Goal: Transaction & Acquisition: Download file/media

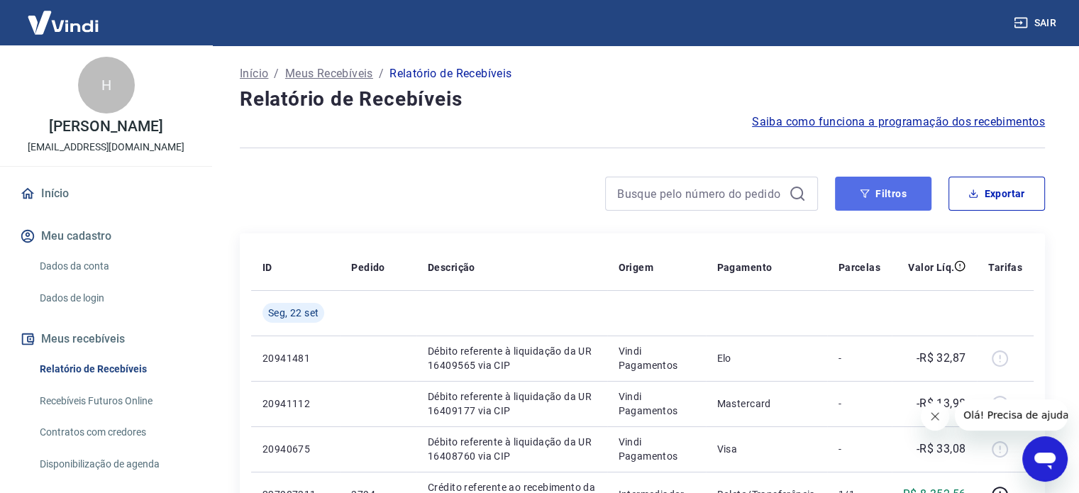
click at [870, 206] on button "Filtros" at bounding box center [883, 194] width 97 height 34
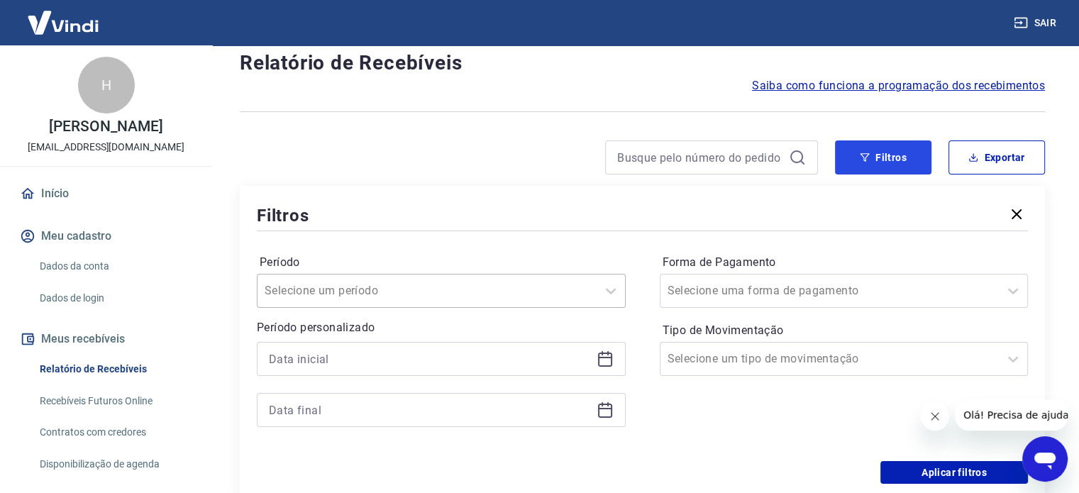
scroll to position [71, 0]
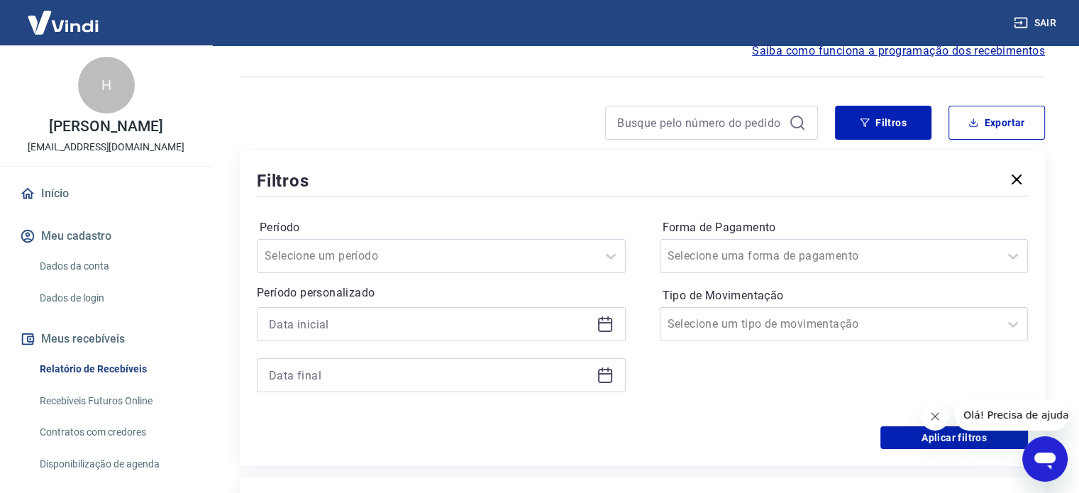
click at [602, 331] on icon at bounding box center [605, 325] width 14 height 14
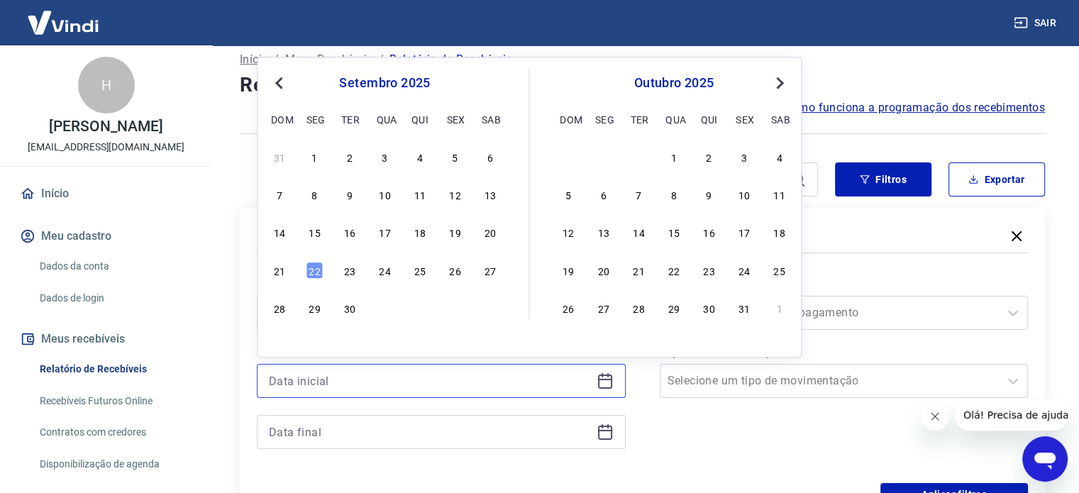
scroll to position [0, 0]
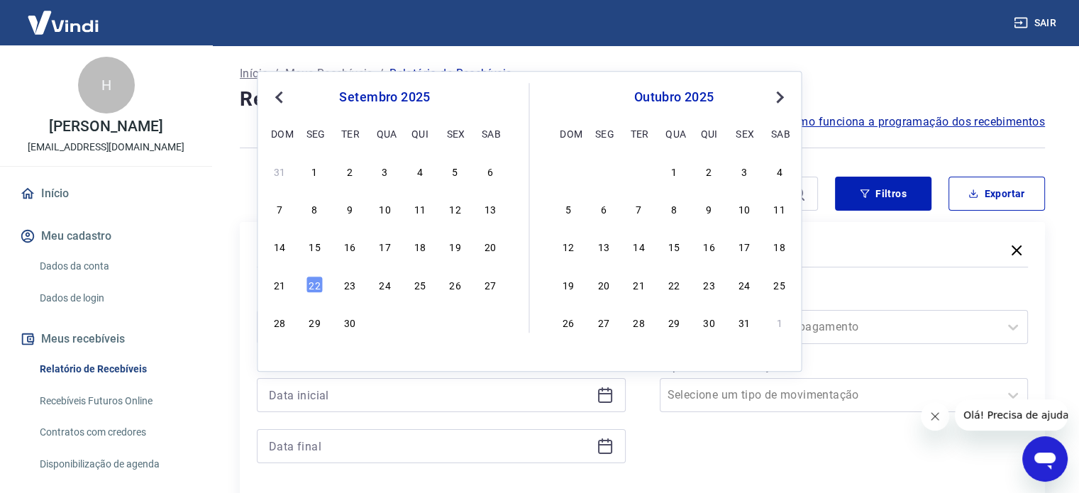
click at [280, 99] on span "Previous Month" at bounding box center [280, 97] width 0 height 16
click at [453, 175] on div "1" at bounding box center [454, 170] width 17 height 17
type input "[DATE]"
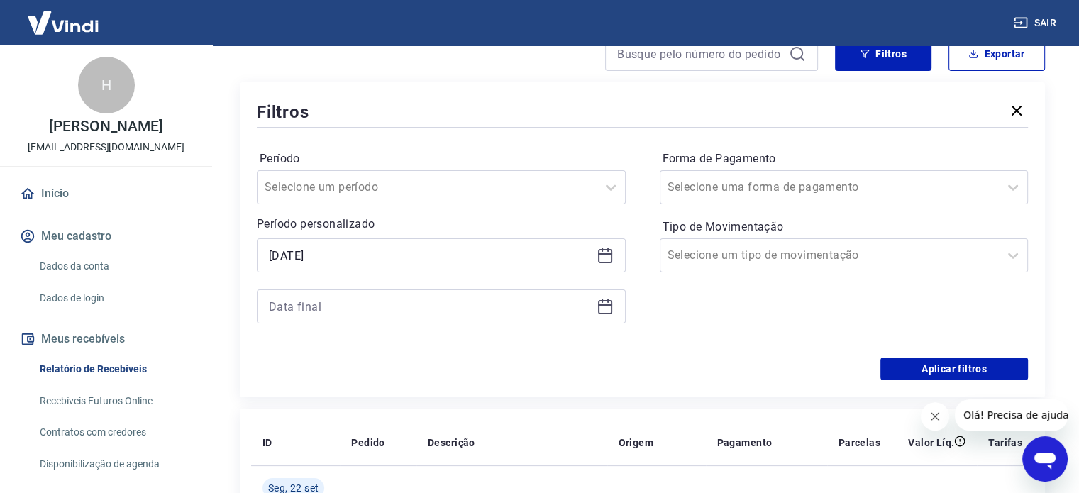
scroll to position [142, 0]
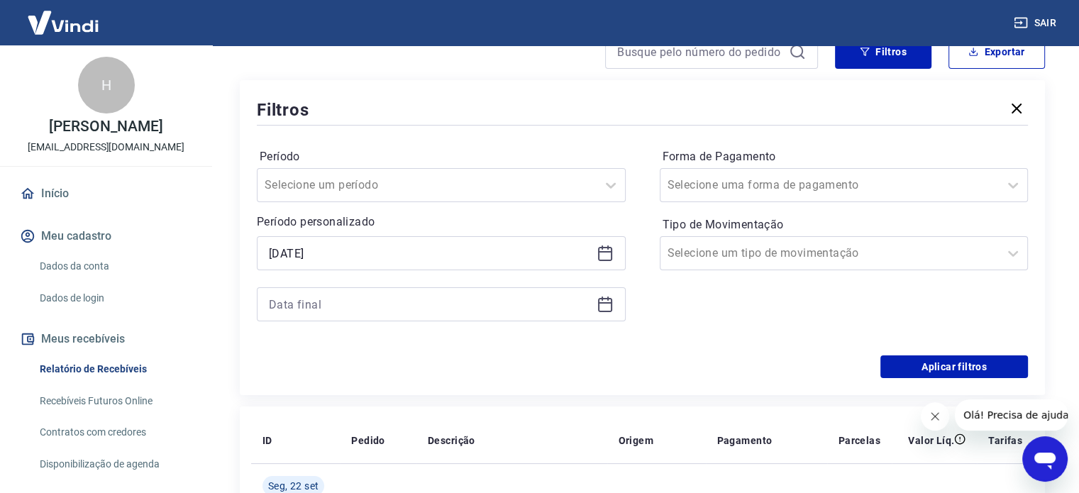
click at [605, 302] on icon at bounding box center [605, 304] width 17 height 17
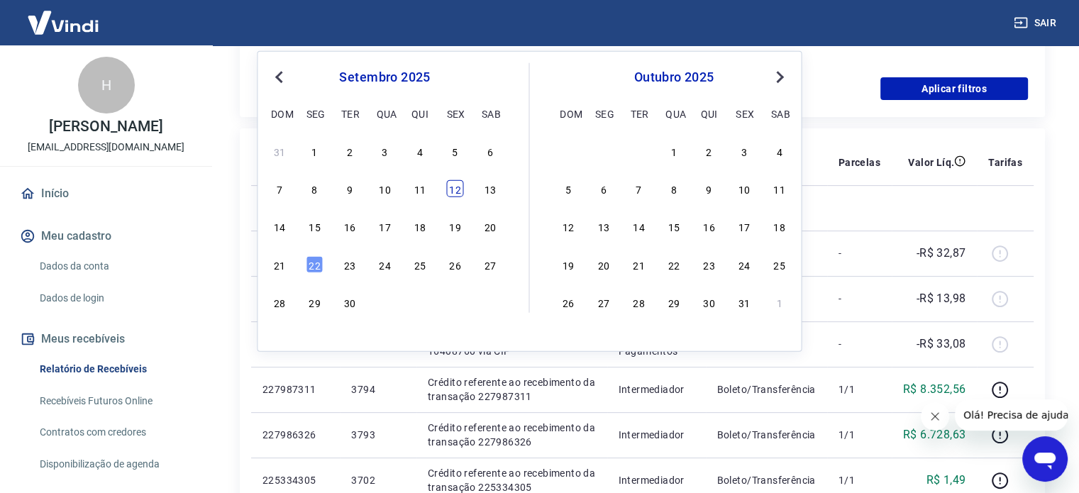
scroll to position [426, 0]
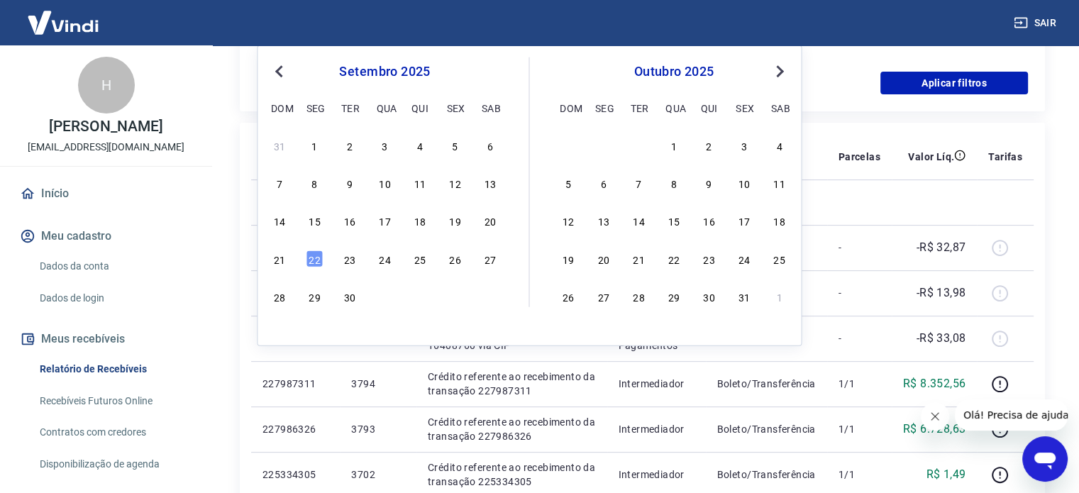
click at [275, 76] on button "Previous Month" at bounding box center [278, 71] width 17 height 17
click at [285, 328] on div "31" at bounding box center [279, 334] width 17 height 17
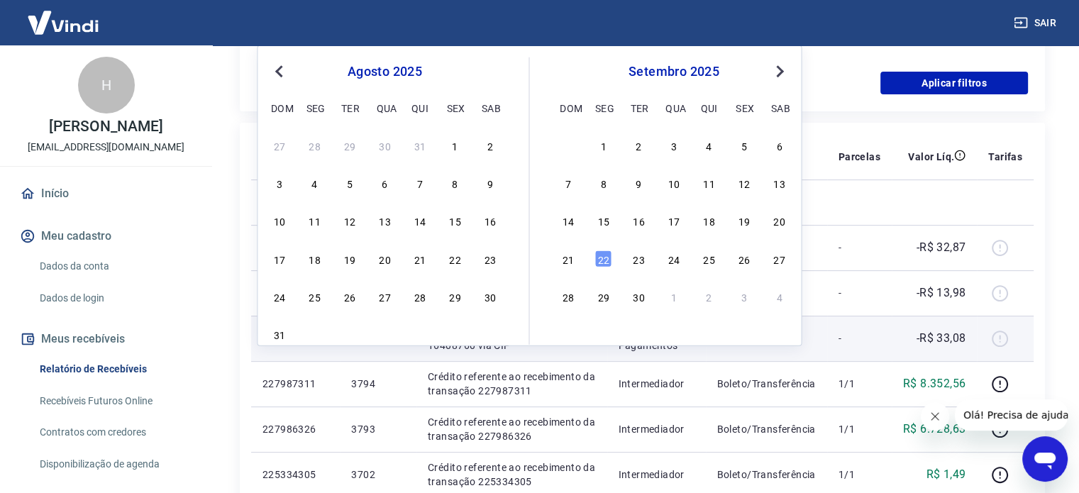
type input "[DATE]"
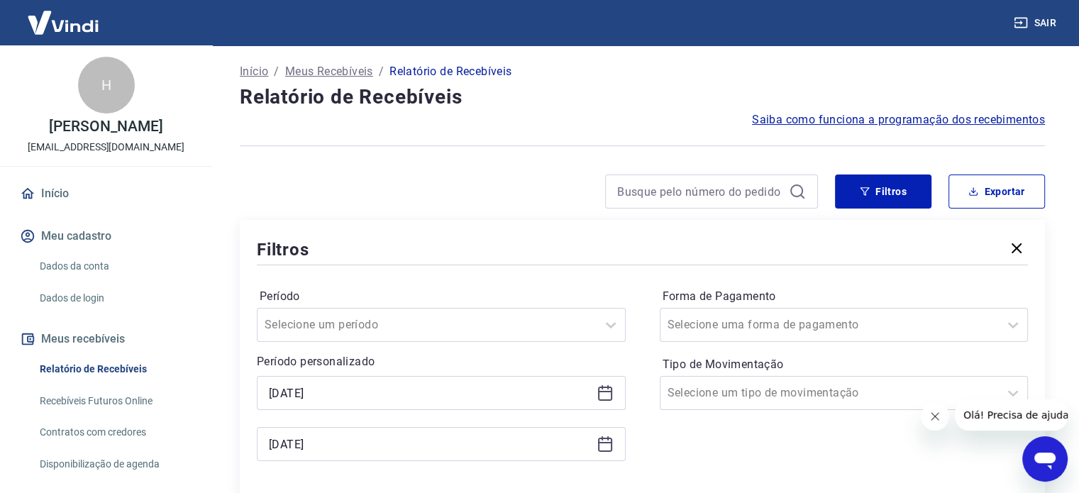
scroll to position [0, 0]
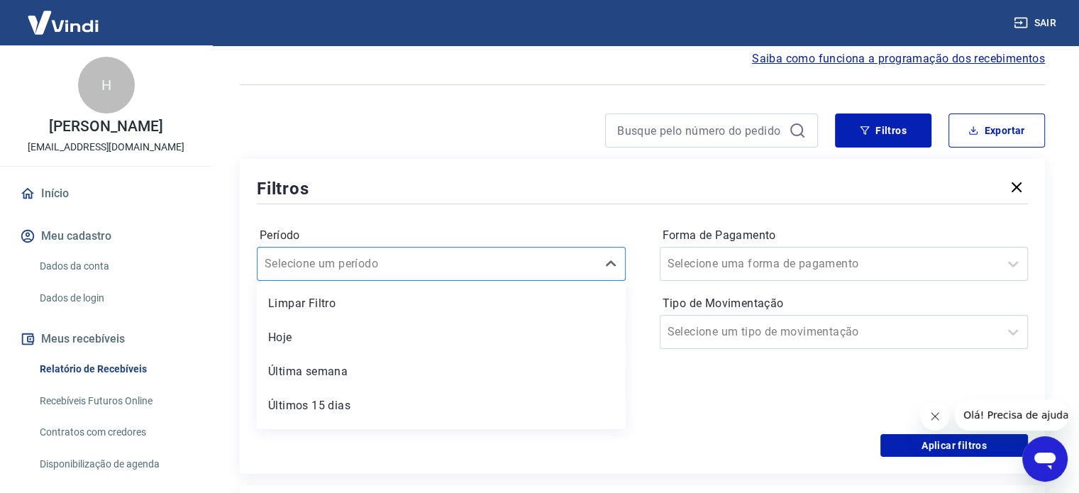
click at [463, 281] on div "option Limpar Filtro focused, 1 of 7. 7 results available. Use Up and Down to c…" at bounding box center [441, 264] width 369 height 34
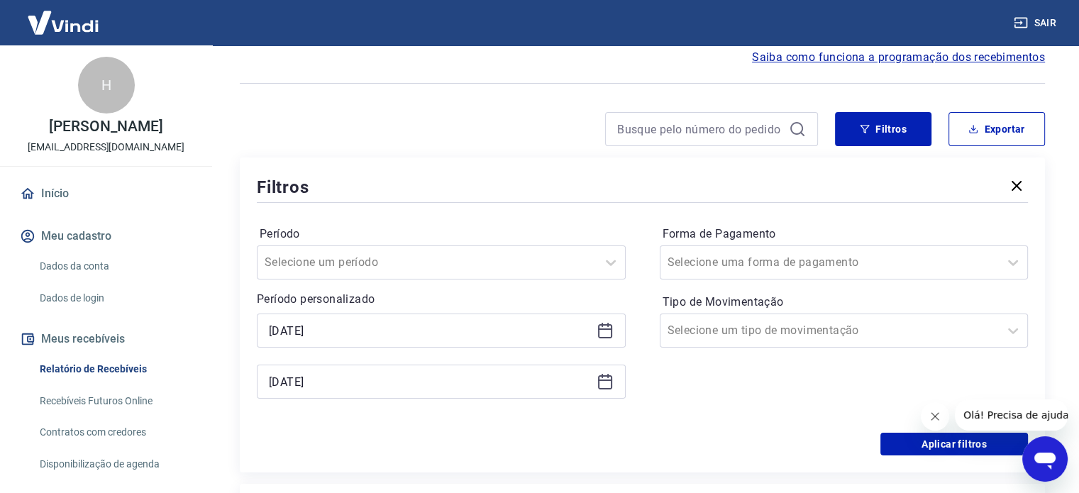
drag, startPoint x: 775, startPoint y: 407, endPoint x: 766, endPoint y: 405, distance: 9.5
click at [774, 408] on div "Forma de Pagamento Selecione uma forma de pagamento Tipo de Movimentação Seleci…" at bounding box center [844, 319] width 369 height 193
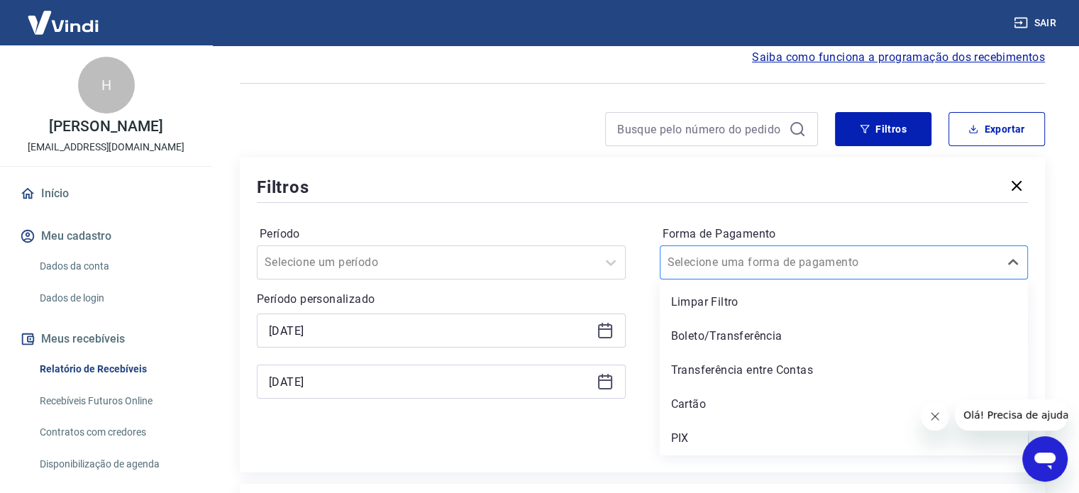
click at [765, 266] on input "Forma de Pagamento" at bounding box center [739, 262] width 143 height 17
drag, startPoint x: 614, startPoint y: 172, endPoint x: 659, endPoint y: 238, distance: 79.1
click at [613, 172] on div "Filtros Período Selecione um período Período personalizado Selected date: [DATE…" at bounding box center [642, 315] width 805 height 315
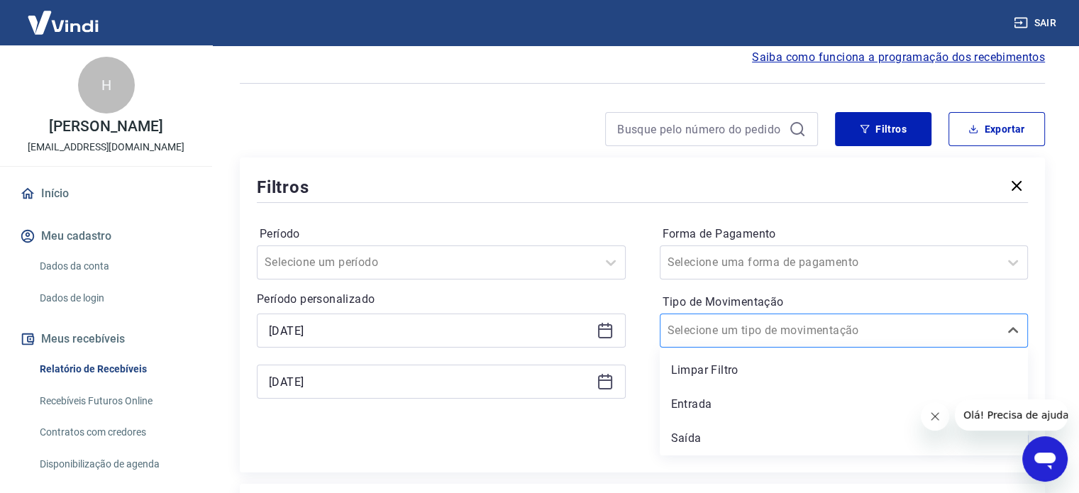
click at [778, 341] on div "Selecione um tipo de movimentação" at bounding box center [830, 331] width 339 height 26
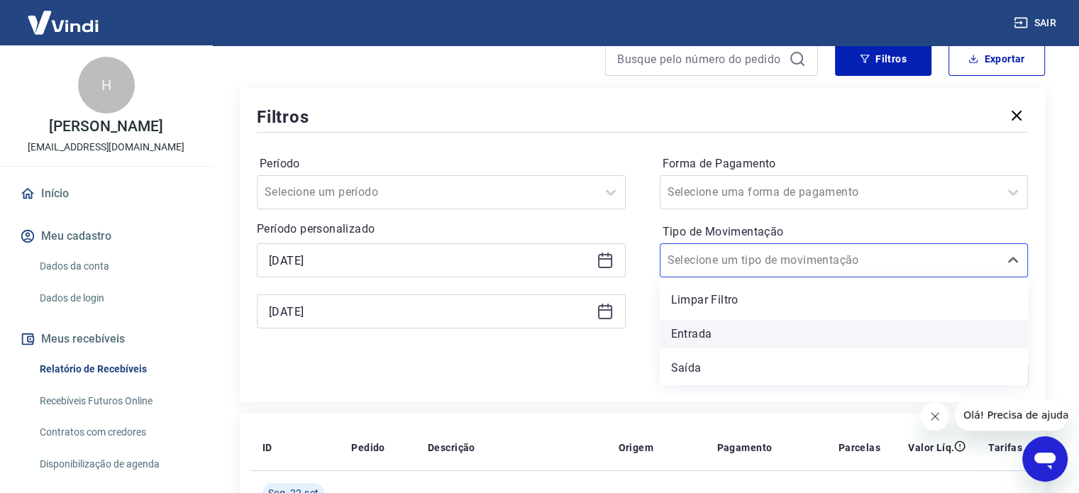
scroll to position [136, 0]
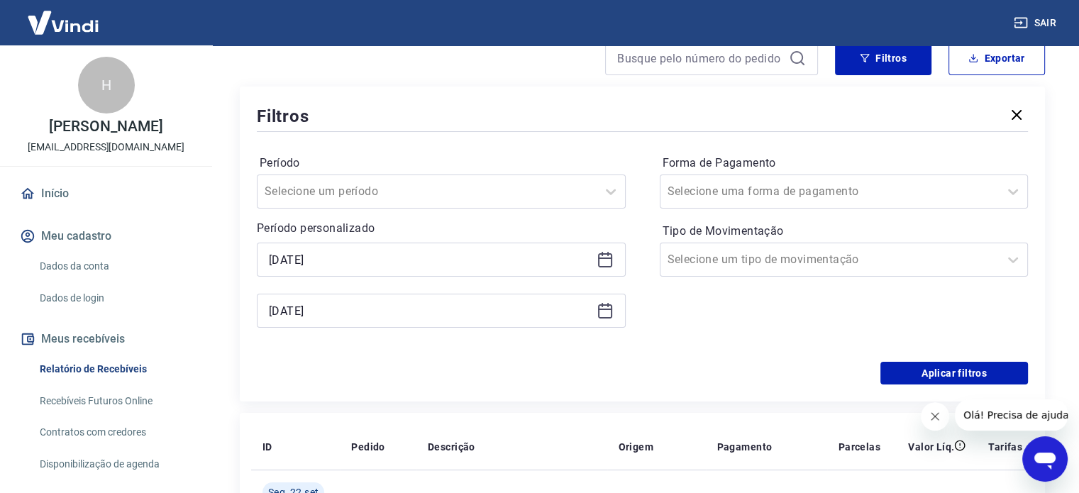
click at [598, 368] on div "Aplicar filtros" at bounding box center [642, 373] width 771 height 23
click at [928, 373] on button "Aplicar filtros" at bounding box center [955, 373] width 148 height 23
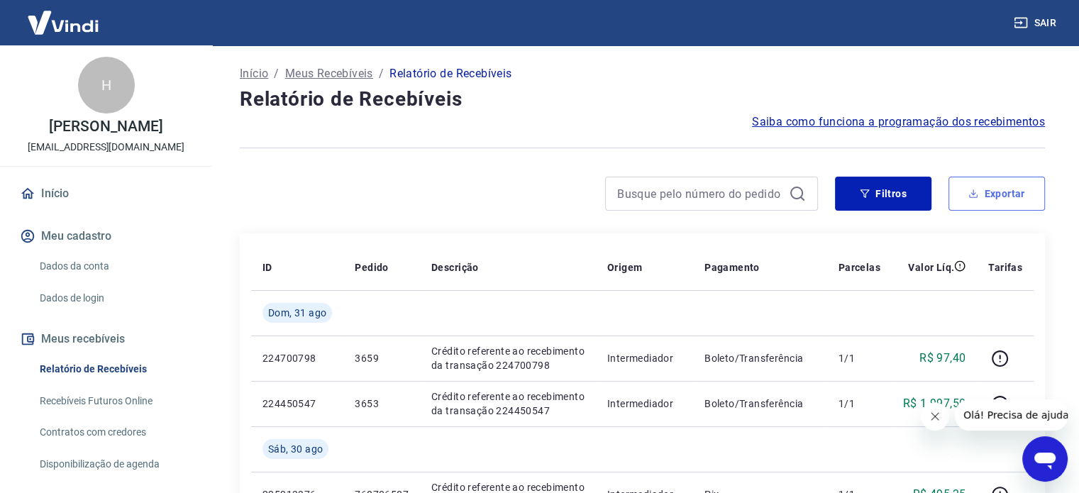
click at [978, 197] on icon "button" at bounding box center [974, 194] width 10 height 10
type input "[DATE]"
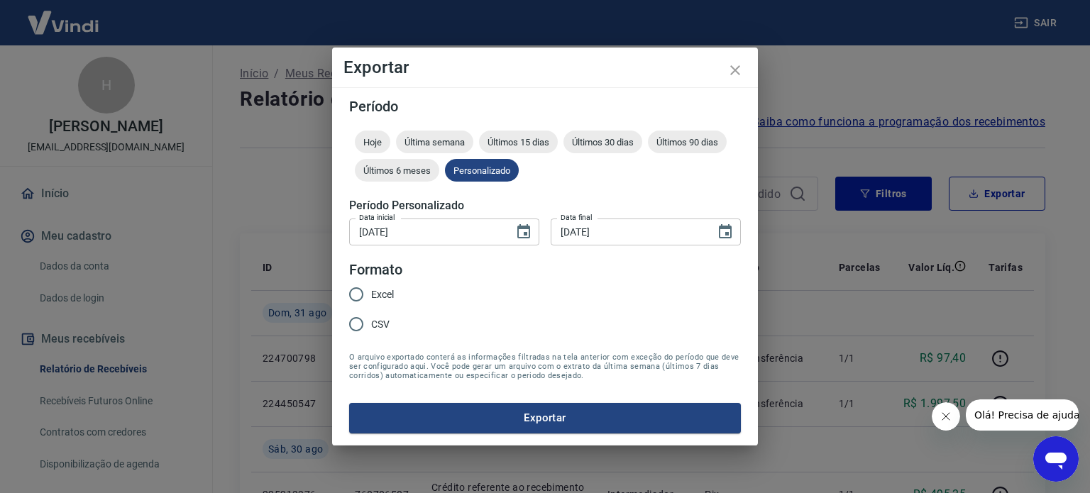
click at [360, 326] on input "CSV" at bounding box center [356, 324] width 30 height 30
radio input "true"
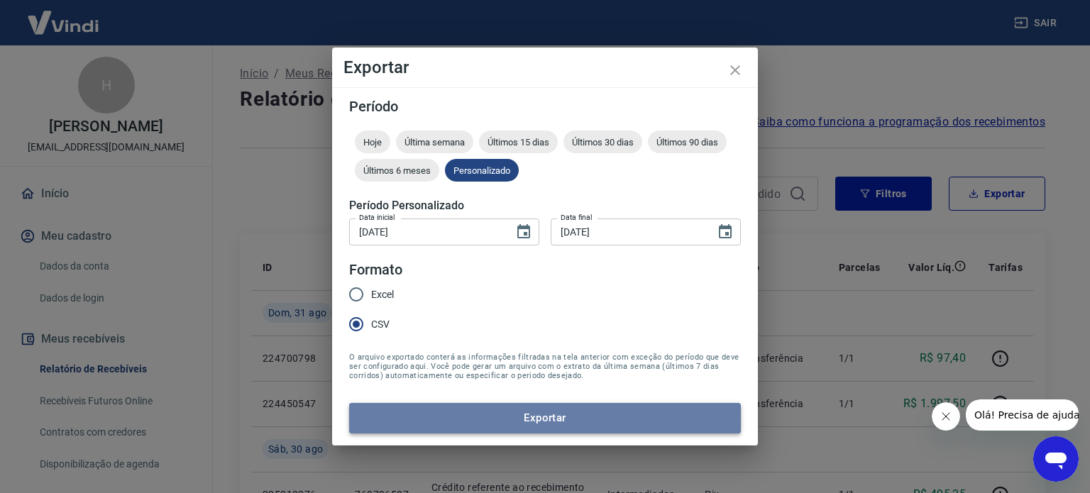
click at [588, 414] on button "Exportar" at bounding box center [545, 418] width 392 height 30
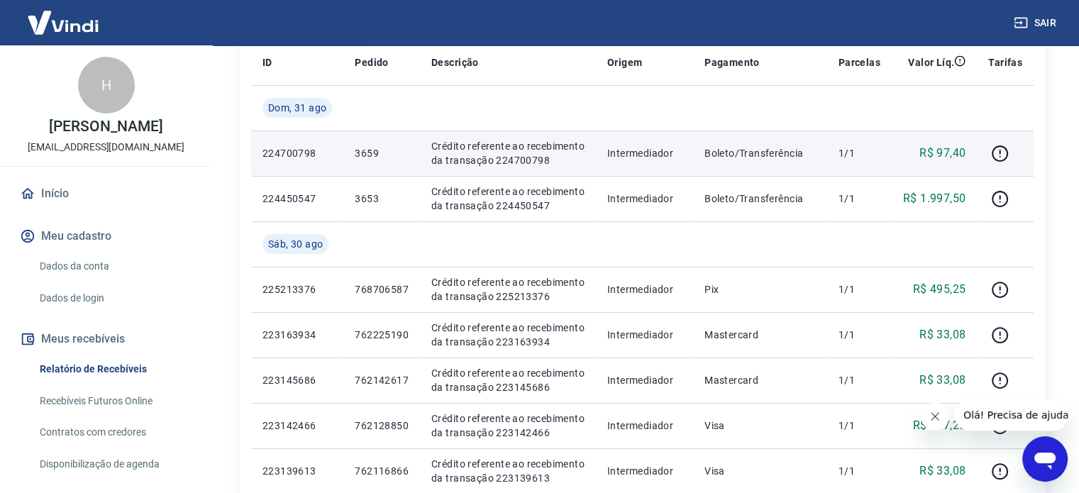
scroll to position [284, 0]
